Goal: Information Seeking & Learning: Learn about a topic

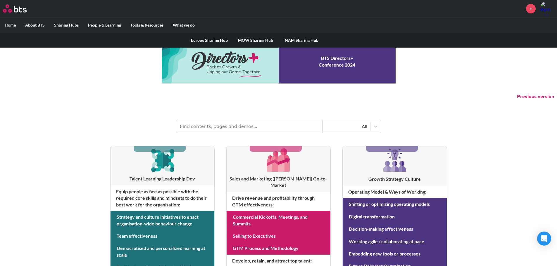
click at [72, 24] on label "Sharing Hubs" at bounding box center [66, 25] width 34 height 15
click at [0, 0] on input "Sharing Hubs" at bounding box center [0, 0] width 0 height 0
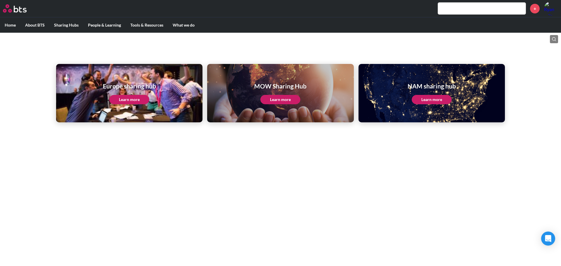
click at [124, 98] on link "Learn more" at bounding box center [129, 99] width 40 height 9
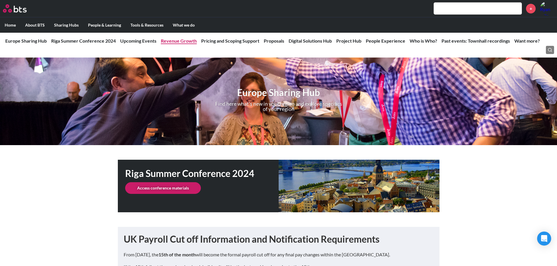
click at [172, 40] on link "Revenue Growth" at bounding box center [179, 41] width 36 height 6
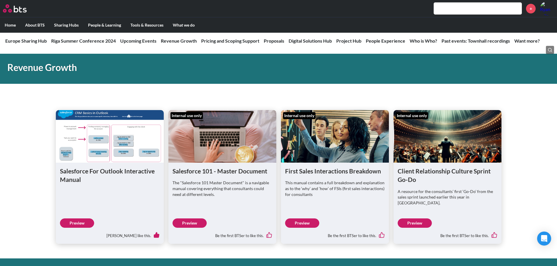
scroll to position [469, 0]
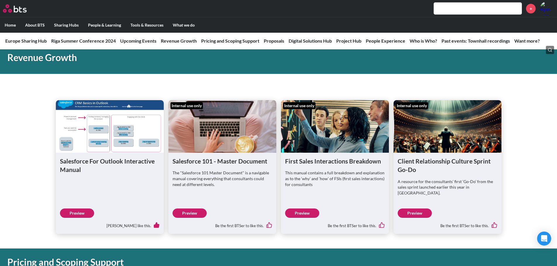
click at [417, 209] on link "Preview" at bounding box center [415, 213] width 34 height 9
